Goal: Task Accomplishment & Management: Use online tool/utility

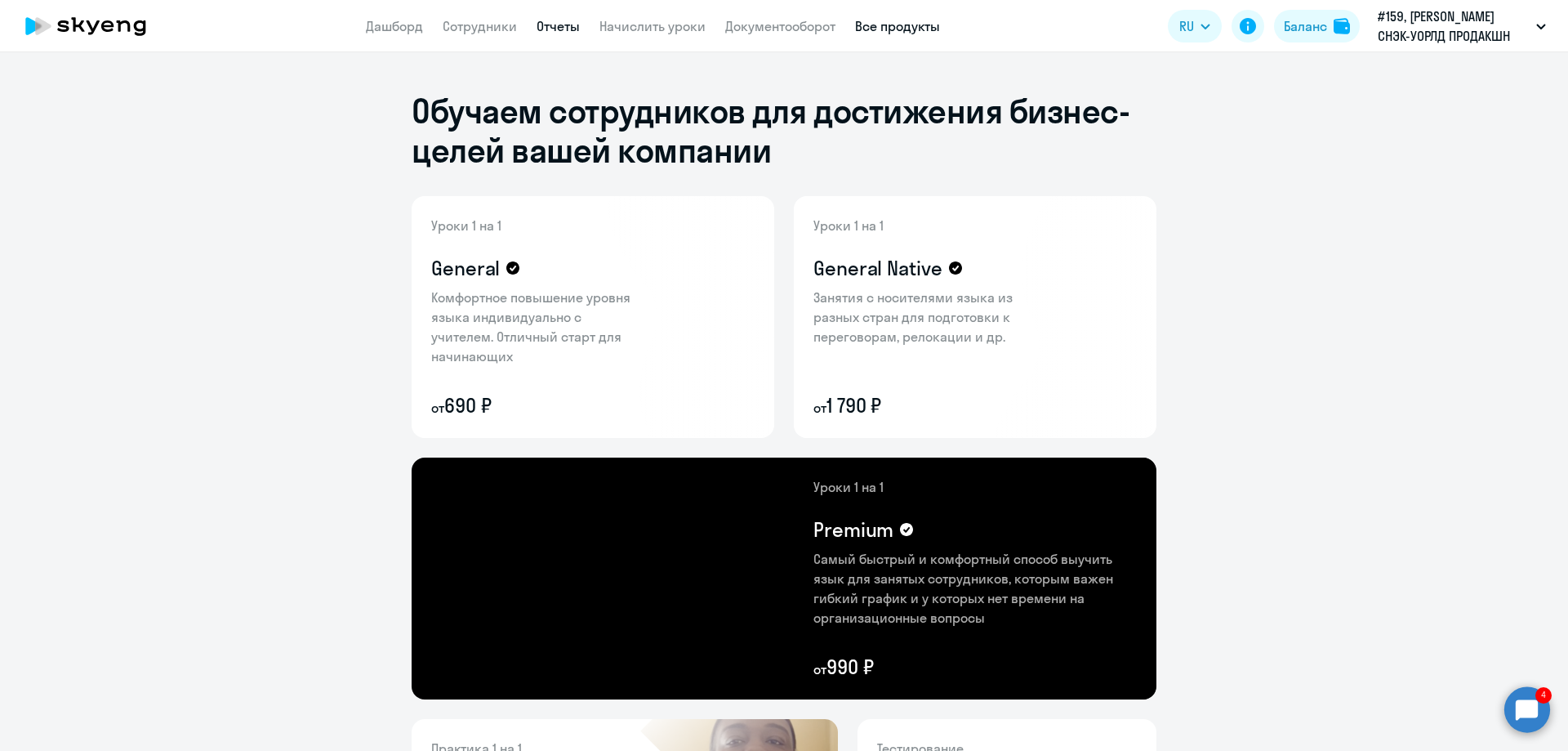
click at [565, 19] on link "Отчеты" at bounding box center [558, 25] width 43 height 16
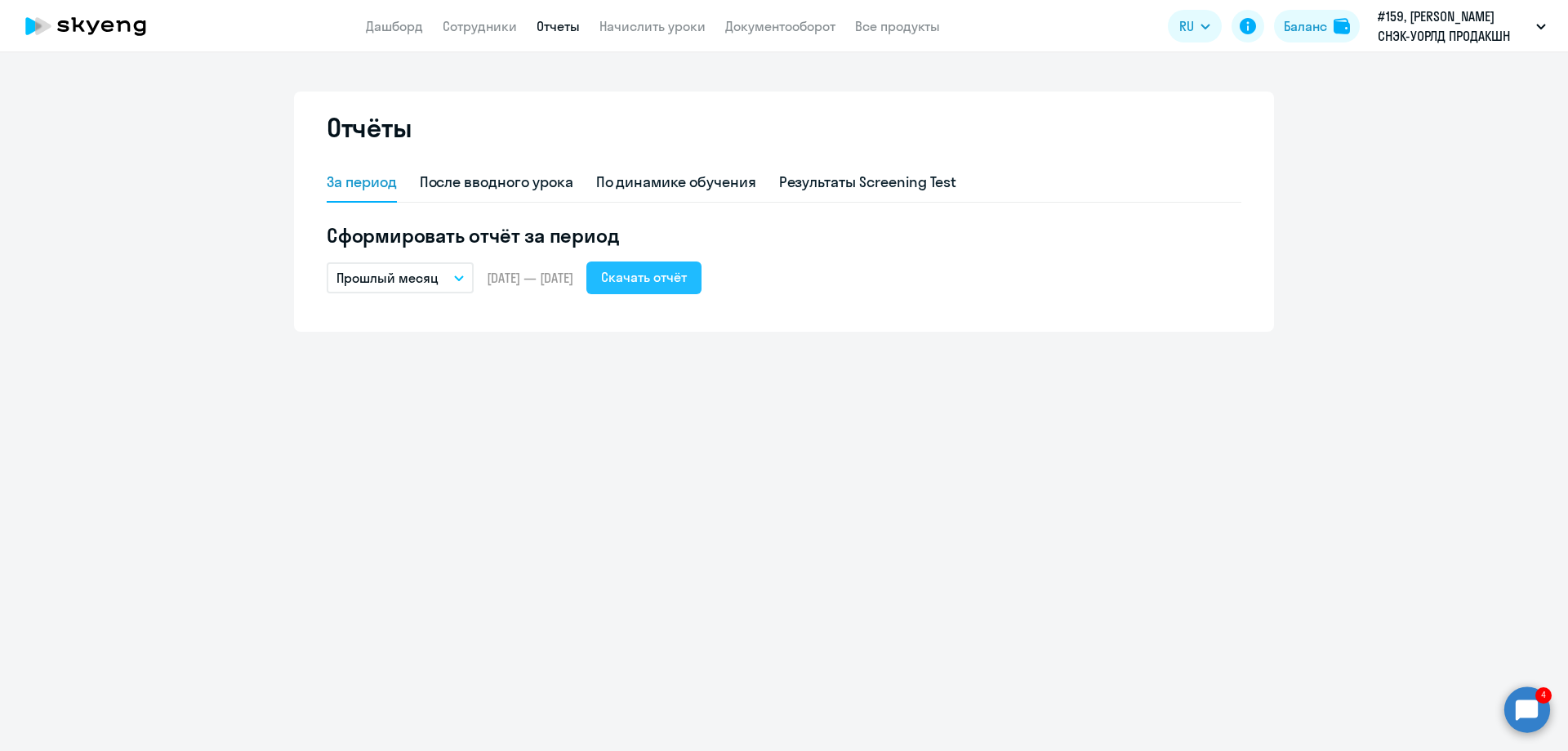
click at [687, 278] on div "Скачать отчёт" at bounding box center [644, 276] width 86 height 20
click at [1266, 372] on div "Отчёты За период После вводного урока По динамике обучения Результаты Screening…" at bounding box center [784, 402] width 1568 height 699
click at [119, 169] on ng-component "Отчёты За период После вводного урока По динамике обучения Результаты Screening…" at bounding box center [784, 212] width 1568 height 240
click at [128, 24] on icon at bounding box center [124, 26] width 14 height 11
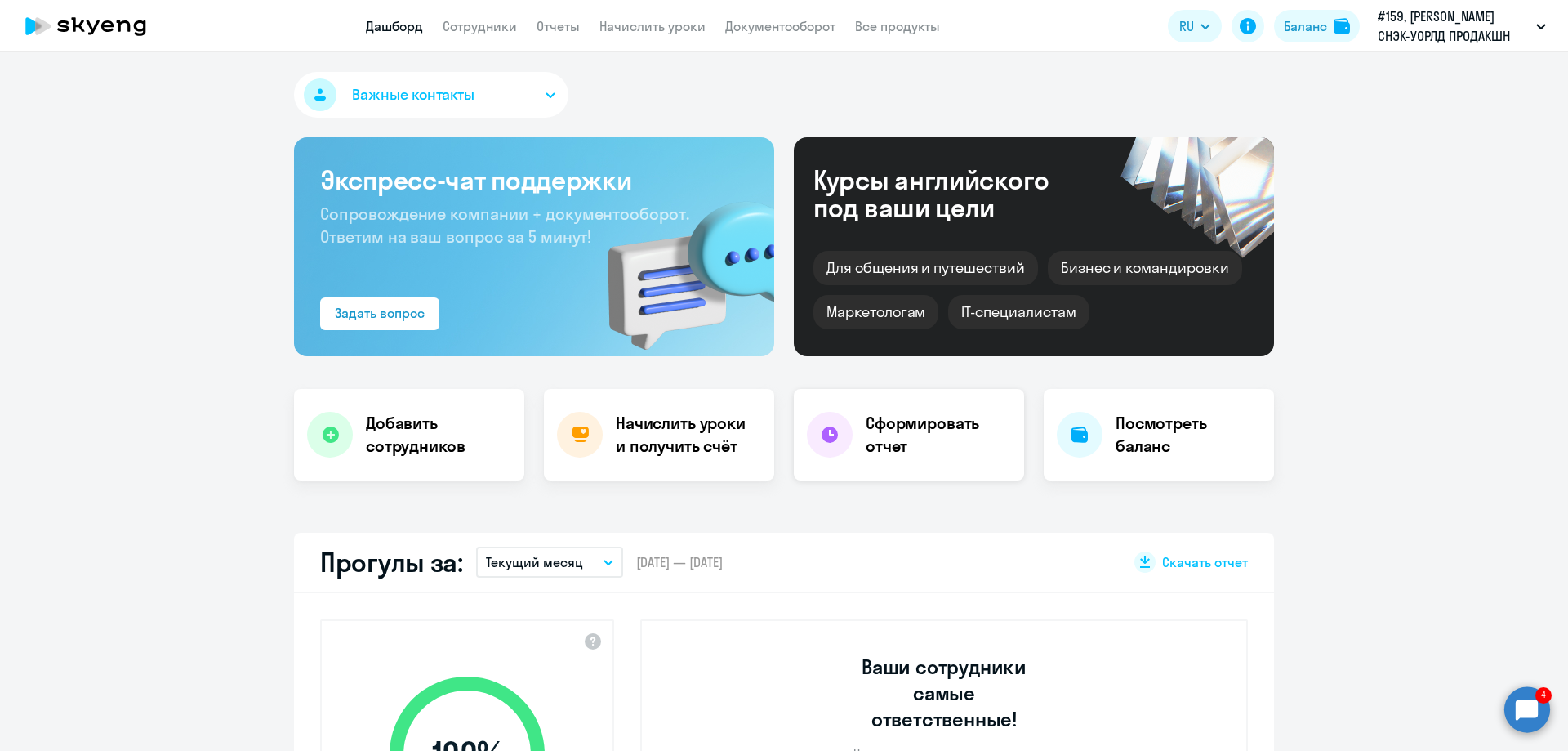
click at [947, 425] on h4 "Сформировать отчет" at bounding box center [938, 434] width 145 height 46
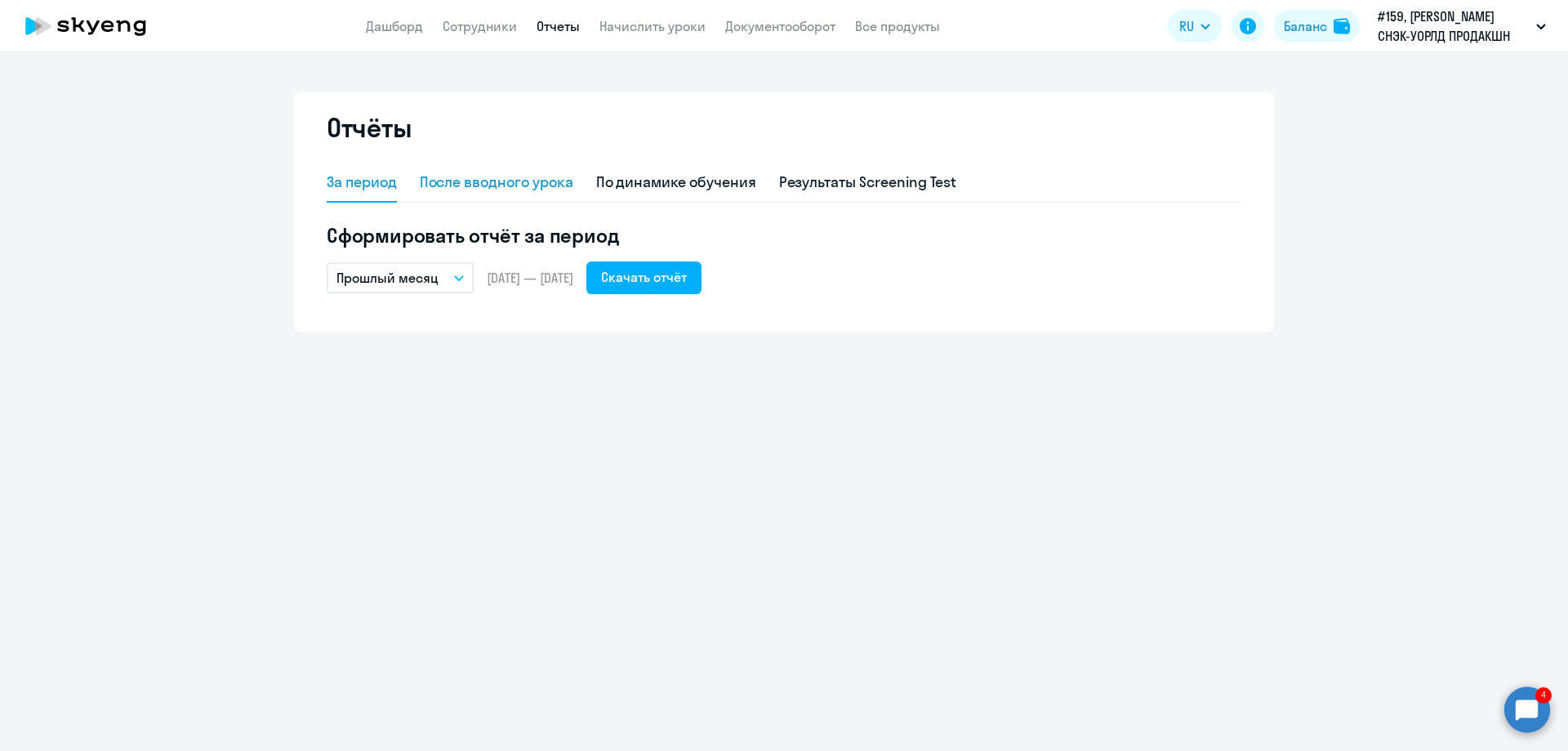
click at [458, 188] on div "После вводного урока" at bounding box center [496, 182] width 154 height 22
select select "10"
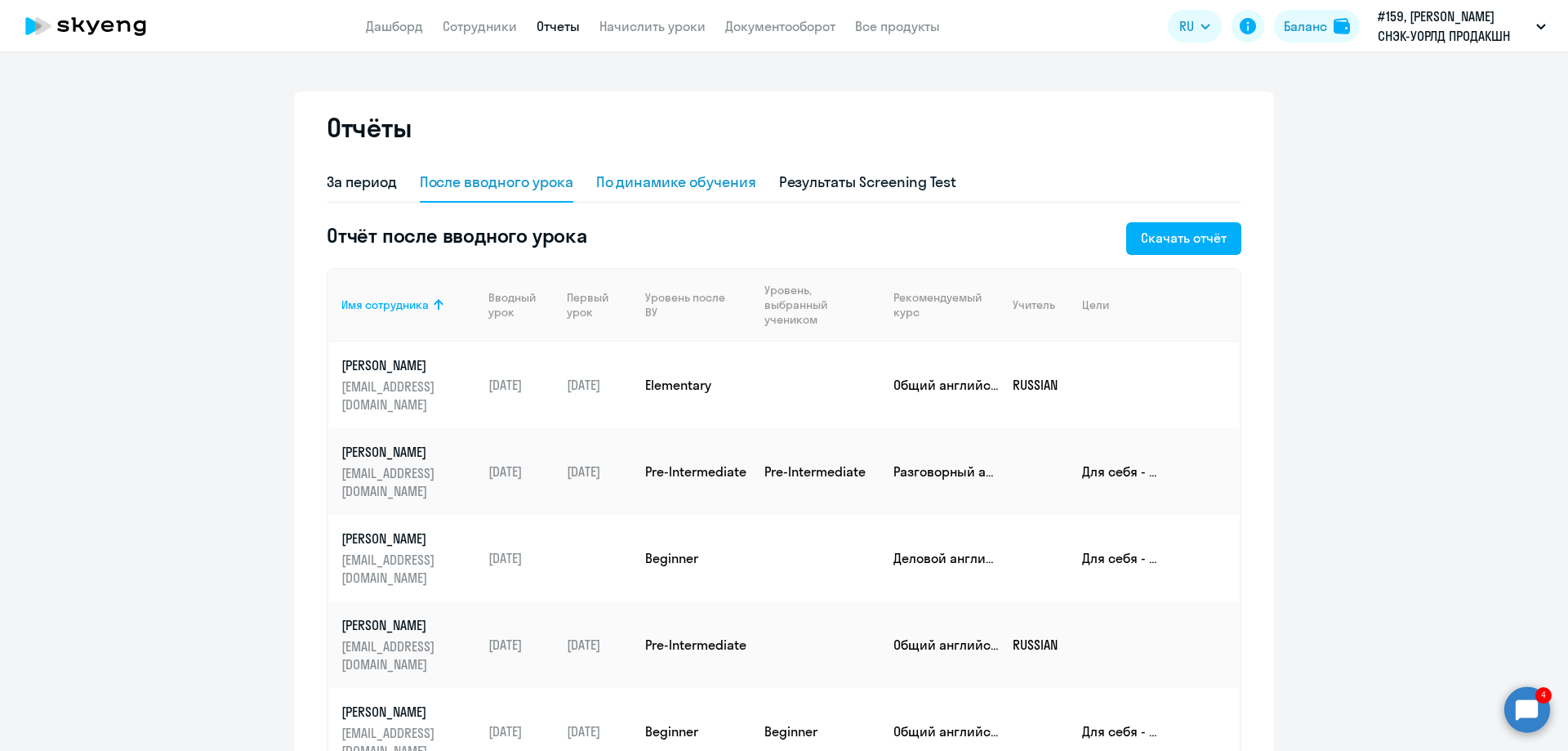
click at [667, 177] on div "По динамике обучения" at bounding box center [676, 182] width 160 height 22
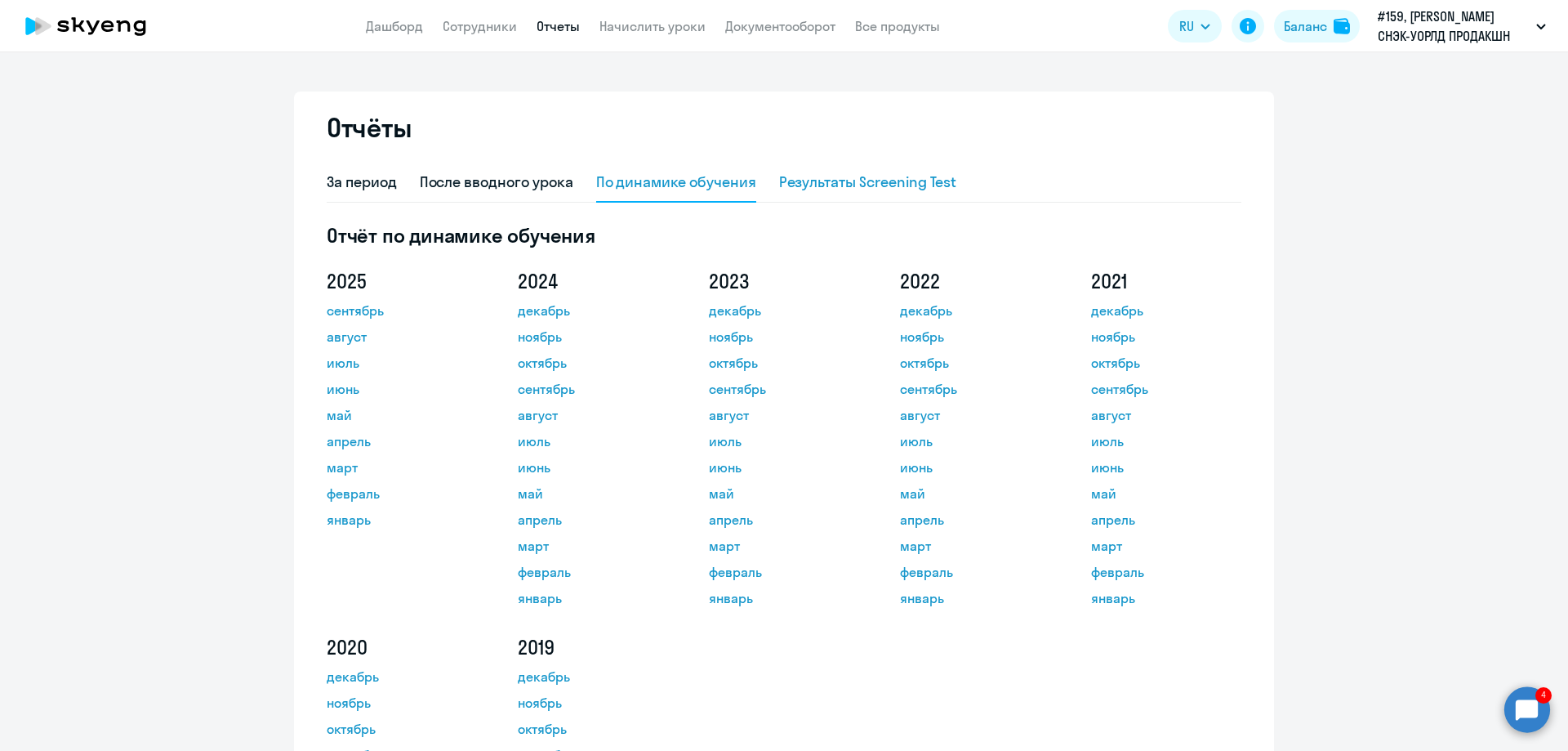
click at [884, 189] on div "Результаты Screening Test" at bounding box center [868, 182] width 178 height 22
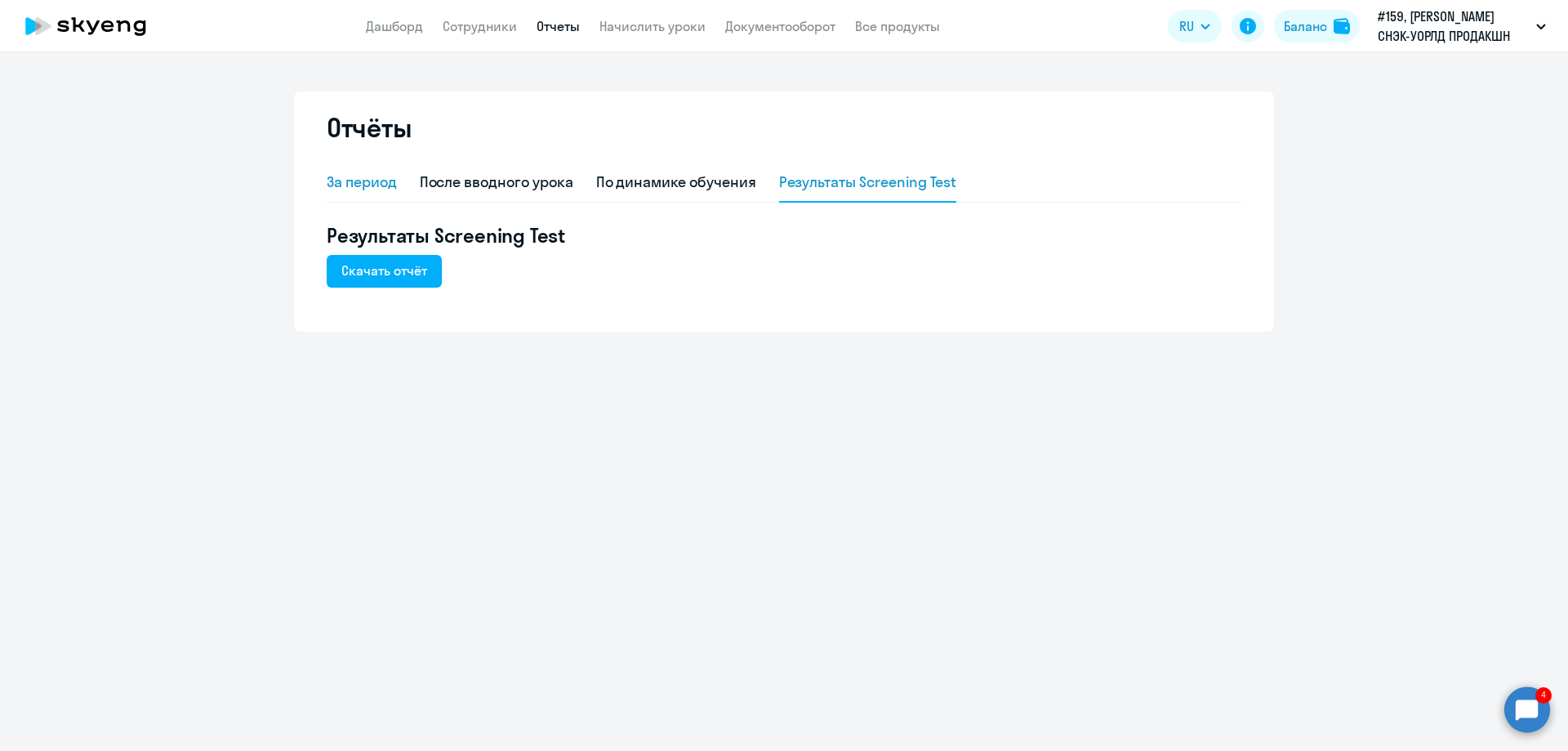
click at [372, 196] on div "За период" at bounding box center [361, 183] width 70 height 39
